Goal: Transaction & Acquisition: Subscribe to service/newsletter

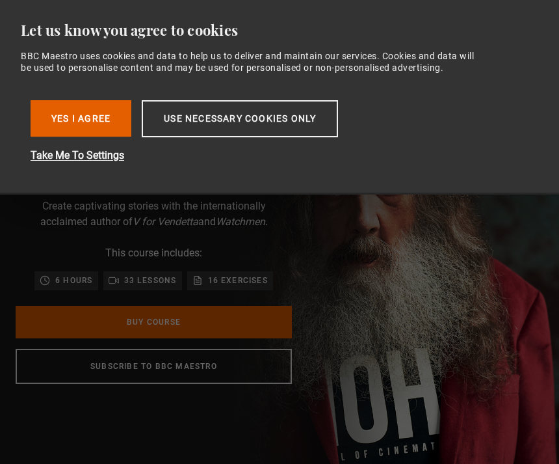
click at [176, 117] on button "Use necessary cookies only" at bounding box center [240, 118] width 196 height 37
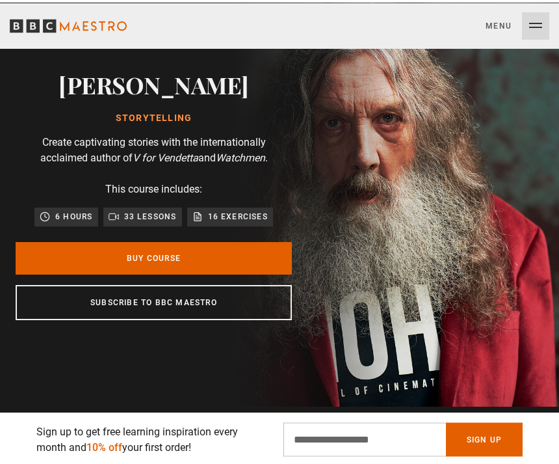
scroll to position [63, 0]
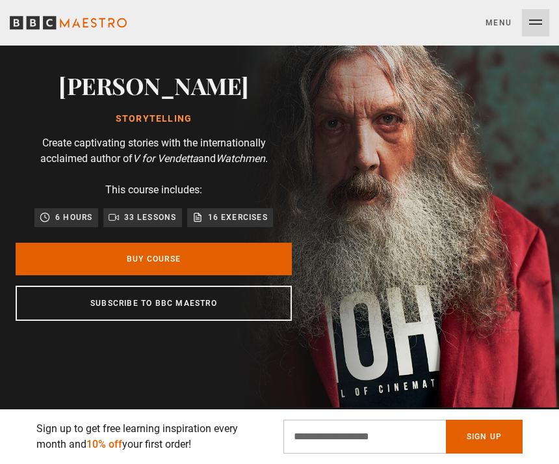
click at [116, 275] on link "Buy Course" at bounding box center [154, 259] width 276 height 33
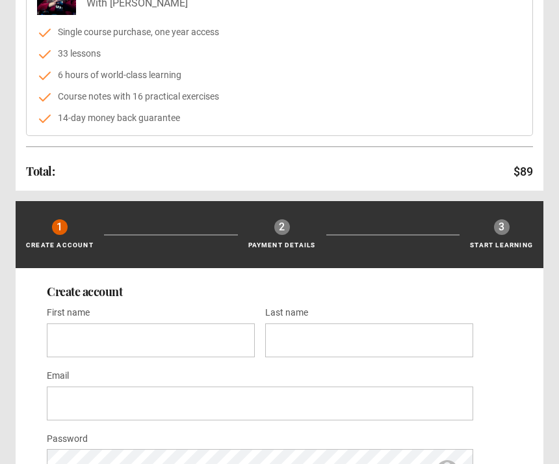
scroll to position [139, 0]
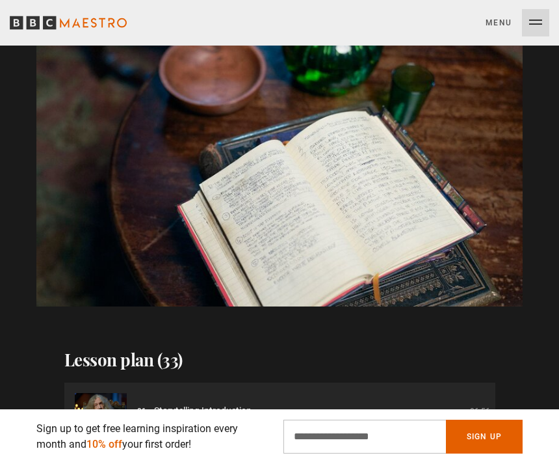
scroll to position [0, 2588]
click at [184, 240] on video-js "Video Player is loading. Play Course overview for Storytelling with Alan Moore …" at bounding box center [279, 170] width 486 height 274
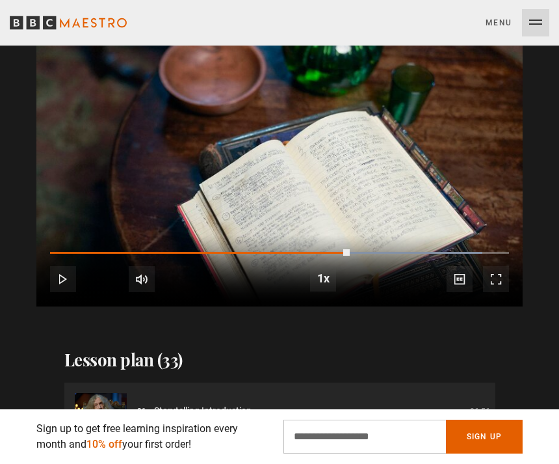
scroll to position [0, 3365]
click at [178, 273] on video-js "Video Player is loading. Play Course overview for Storytelling with Alan Moore …" at bounding box center [279, 170] width 486 height 274
click at [62, 307] on div "10s Skip Back 10 seconds Play 10s Skip Forward 10 seconds Loaded : 94.10% Play …" at bounding box center [279, 271] width 486 height 72
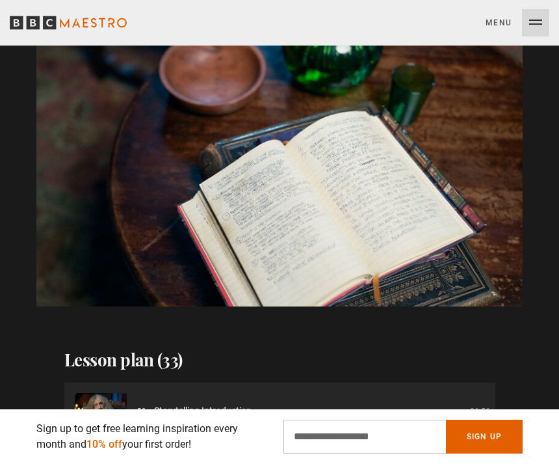
scroll to position [0, 3624]
click at [131, 272] on video-js "Video Player is loading. Play Course overview for Storytelling with Alan Moore …" at bounding box center [279, 170] width 486 height 274
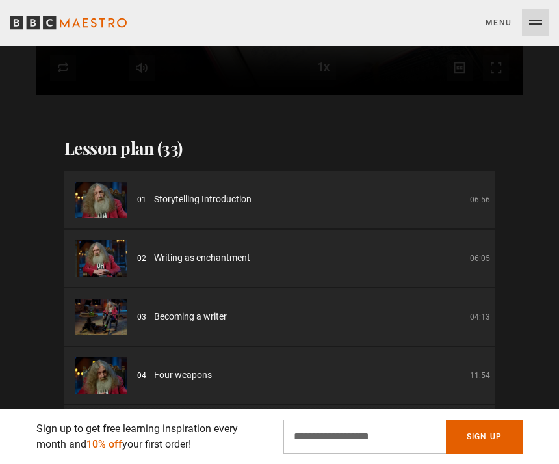
scroll to position [1563, 0]
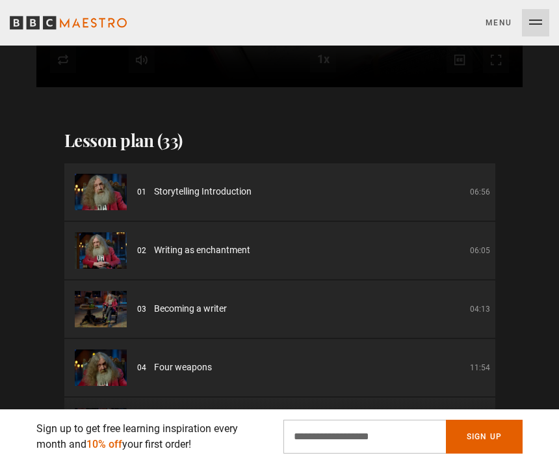
click at [149, 198] on div "01 Storytelling Introduction 06:56" at bounding box center [313, 192] width 353 height 14
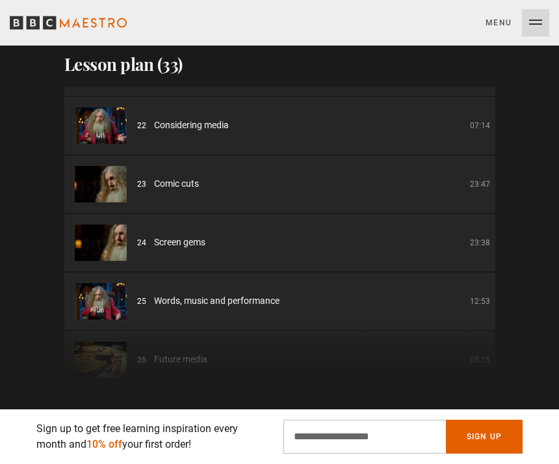
scroll to position [0, 1651]
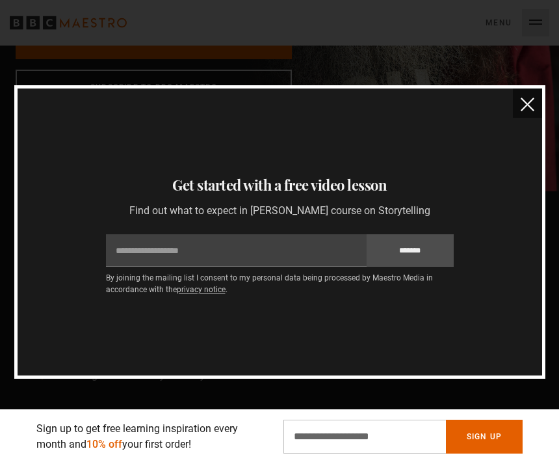
click at [533, 97] on button "close" at bounding box center [527, 102] width 29 height 29
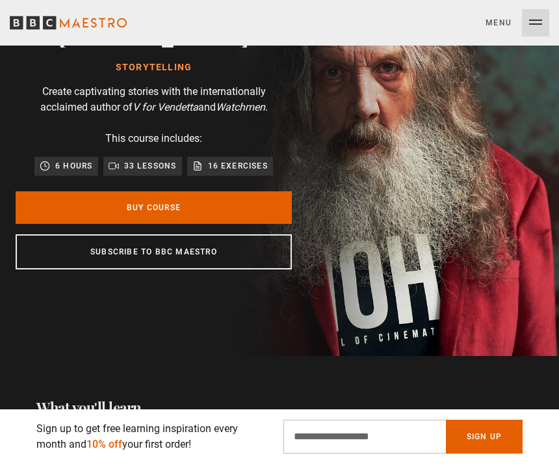
click at [230, 269] on link "Subscribe to BBC Maestro" at bounding box center [154, 251] width 276 height 35
